Goal: Transaction & Acquisition: Purchase product/service

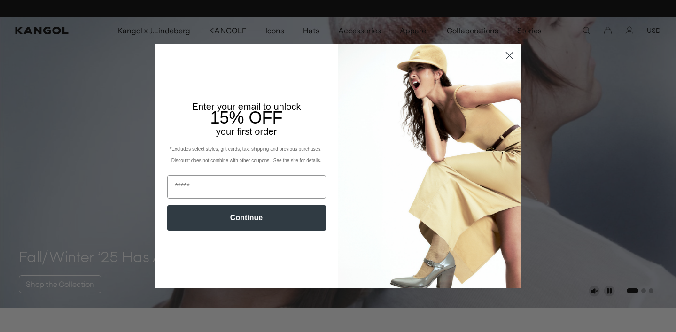
scroll to position [0, 193]
click at [507, 56] on circle "Close dialog" at bounding box center [508, 55] width 15 height 15
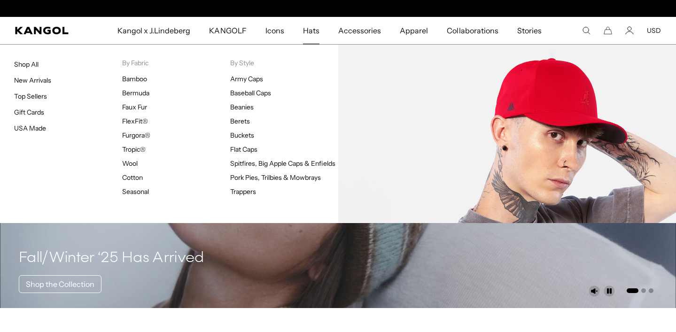
scroll to position [0, 0]
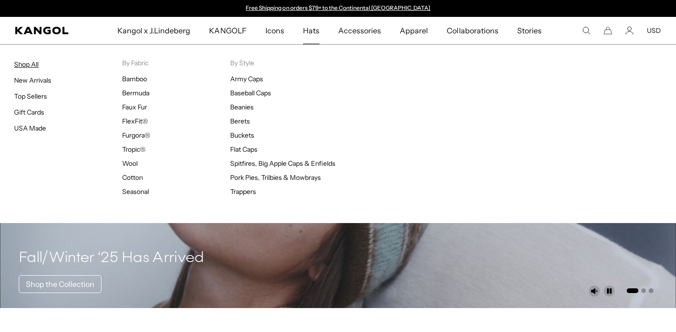
click at [26, 62] on link "Shop All" at bounding box center [26, 64] width 24 height 8
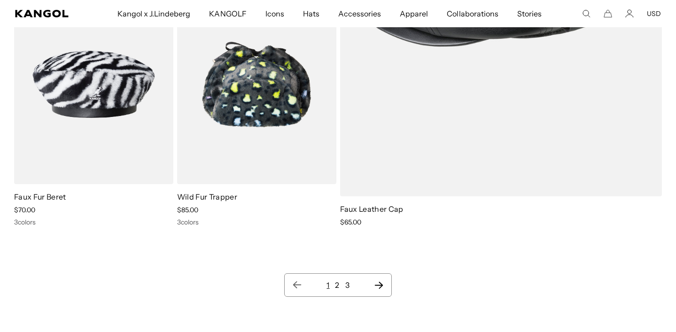
click at [383, 288] on icon "Next page" at bounding box center [379, 284] width 10 height 9
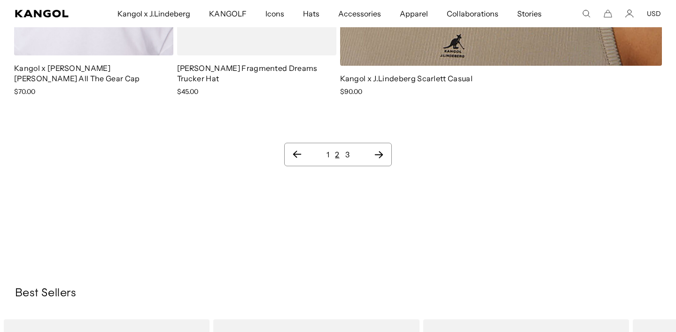
click at [383, 154] on icon "Next page" at bounding box center [379, 154] width 10 height 9
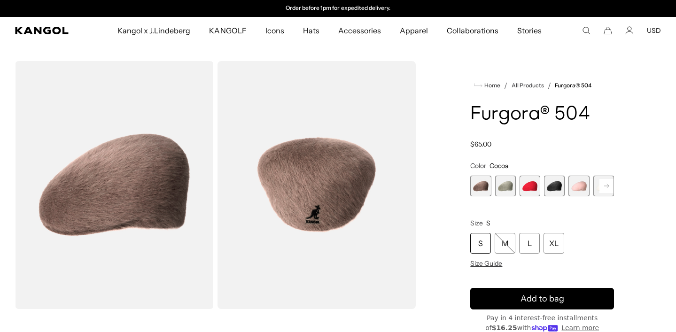
click at [574, 181] on span "5 of 7" at bounding box center [578, 186] width 21 height 21
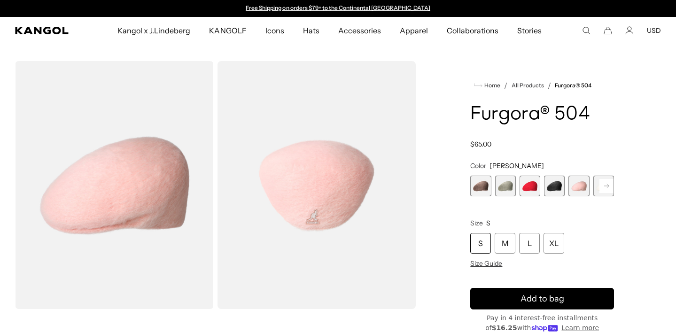
click at [610, 186] on rect at bounding box center [606, 186] width 14 height 14
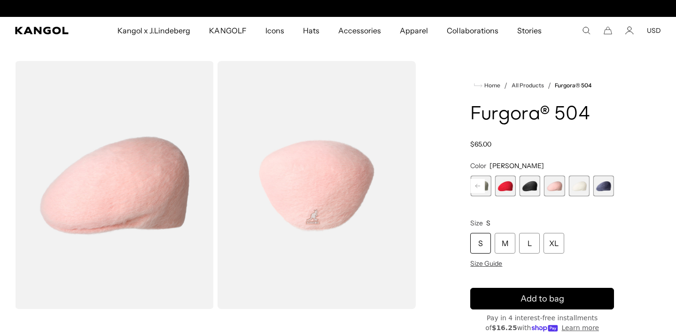
scroll to position [0, 193]
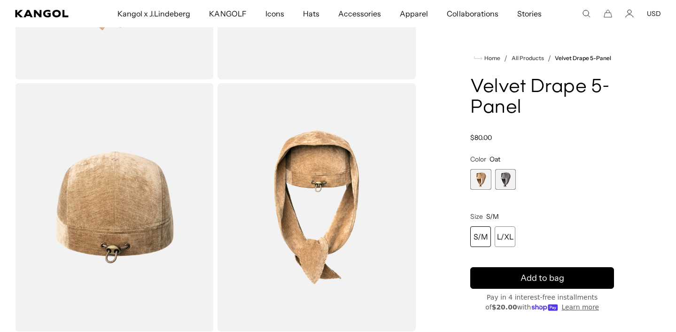
click at [507, 178] on span "2 of 2" at bounding box center [505, 179] width 21 height 21
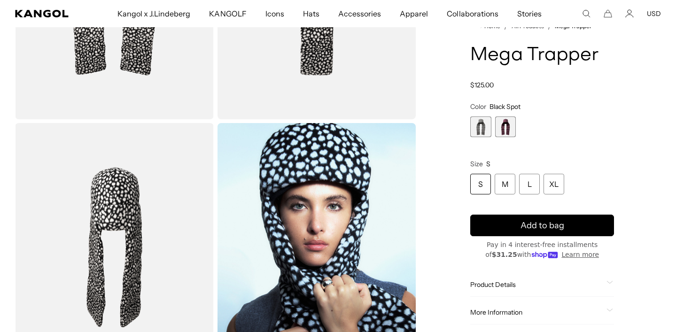
click at [508, 132] on span "2 of 2" at bounding box center [505, 126] width 21 height 21
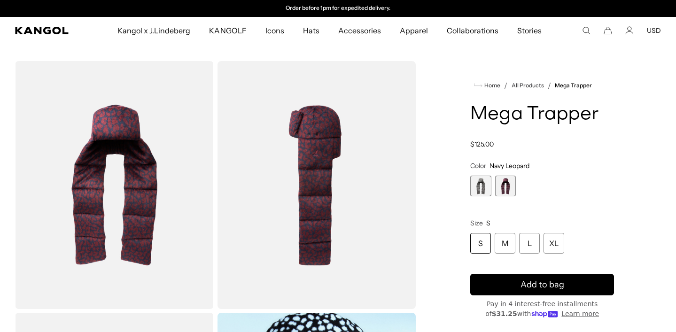
click at [484, 187] on span "1 of 2" at bounding box center [480, 186] width 21 height 21
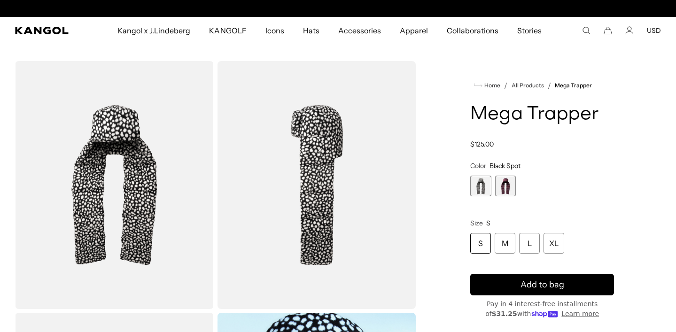
scroll to position [0, 193]
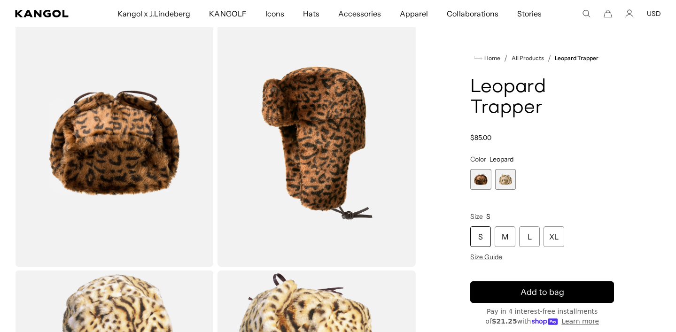
scroll to position [115, 0]
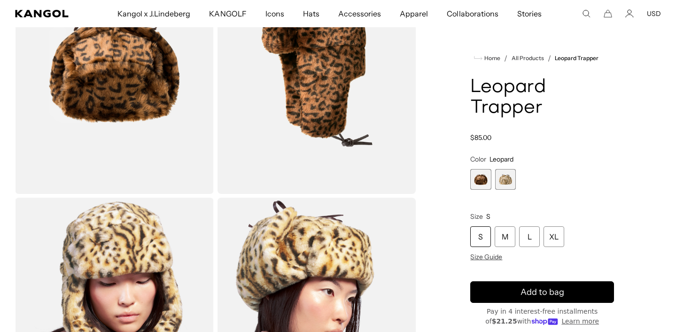
click at [505, 176] on span "2 of 2" at bounding box center [505, 179] width 21 height 21
